Goal: Information Seeking & Learning: Learn about a topic

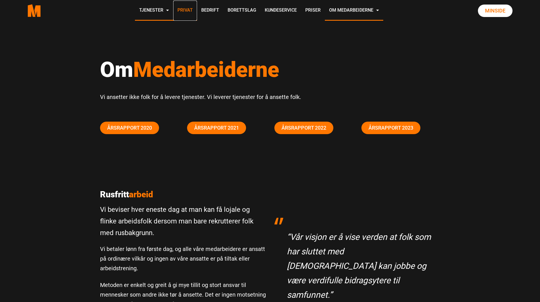
click at [187, 11] on link "Privat" at bounding box center [185, 11] width 24 height 20
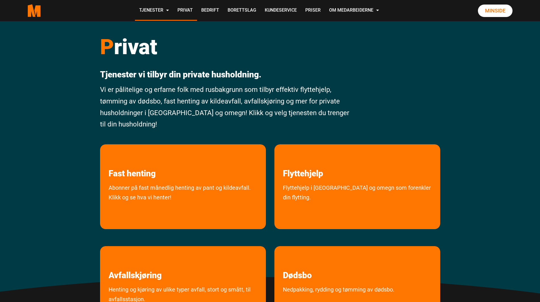
scroll to position [85, 0]
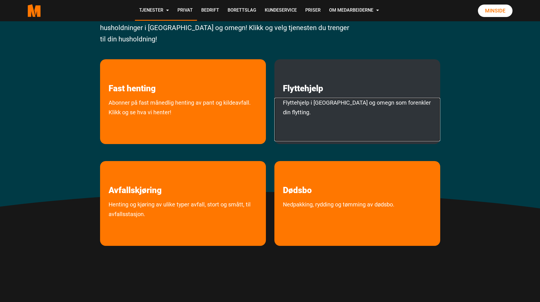
click at [331, 102] on link "Flyttehjelp i Oslo og omegn som forenkler din flytting." at bounding box center [358, 119] width 166 height 43
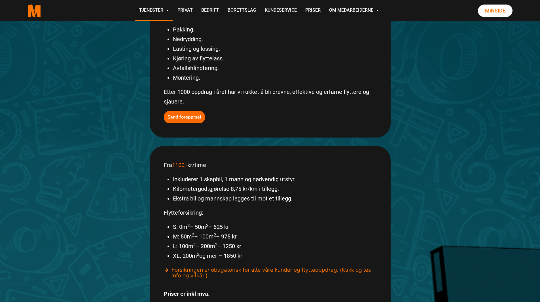
scroll to position [142, 0]
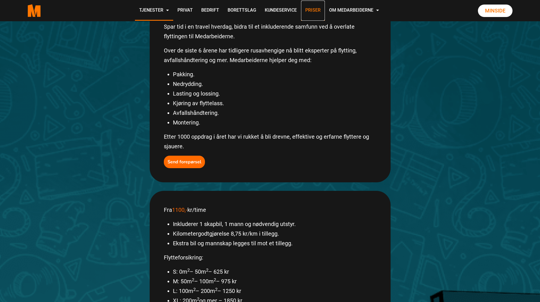
click at [316, 8] on link "Priser" at bounding box center [313, 11] width 24 height 20
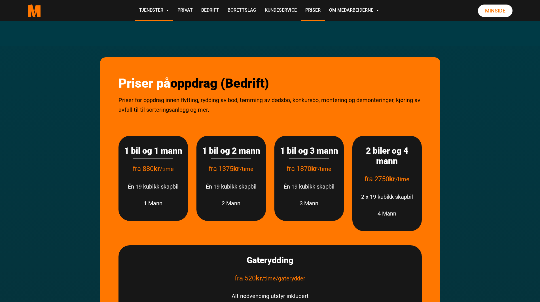
scroll to position [170, 0]
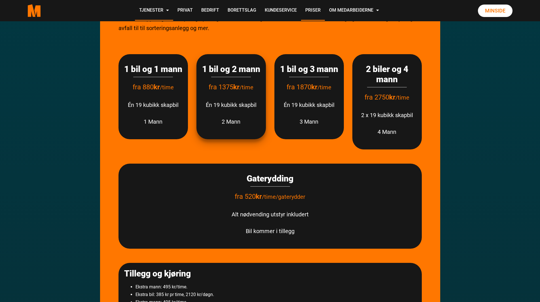
click at [227, 91] on span "fra 1375 kr" at bounding box center [224, 87] width 31 height 8
click at [228, 74] on h3 "1 bil og 2 mann" at bounding box center [231, 69] width 58 height 10
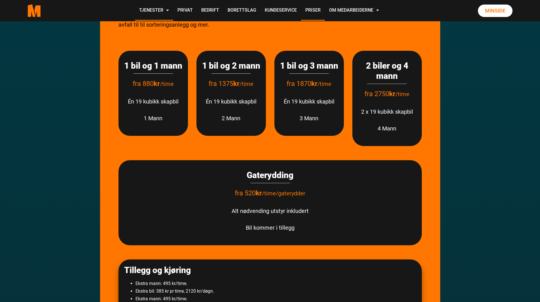
scroll to position [89, 0]
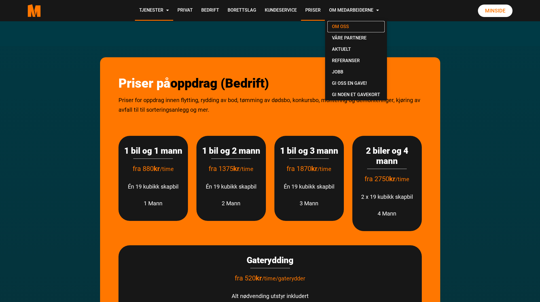
click at [354, 24] on link "Om oss" at bounding box center [356, 26] width 57 height 11
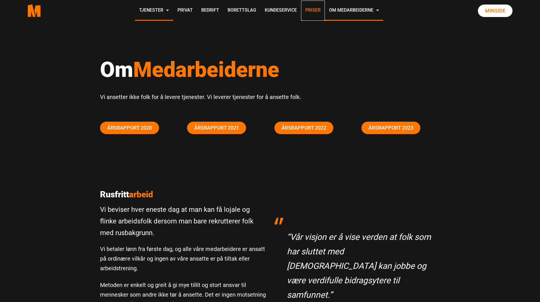
click at [318, 5] on link "Priser" at bounding box center [313, 11] width 24 height 20
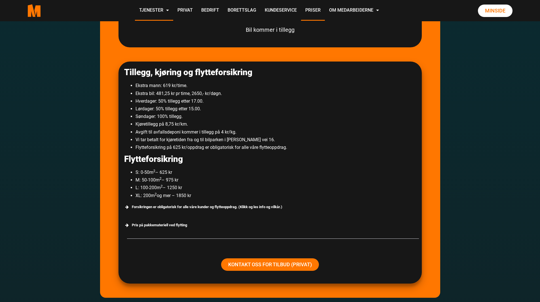
scroll to position [936, 0]
